Goal: Find specific page/section: Find specific page/section

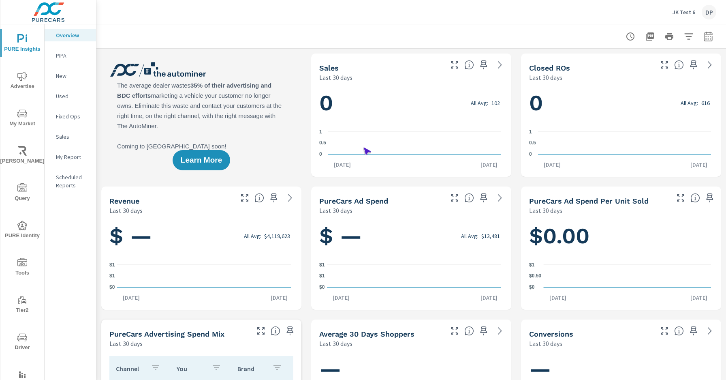
scroll to position [0, 0]
click at [21, 342] on span "Driver" at bounding box center [22, 342] width 39 height 20
